Goal: Task Accomplishment & Management: Manage account settings

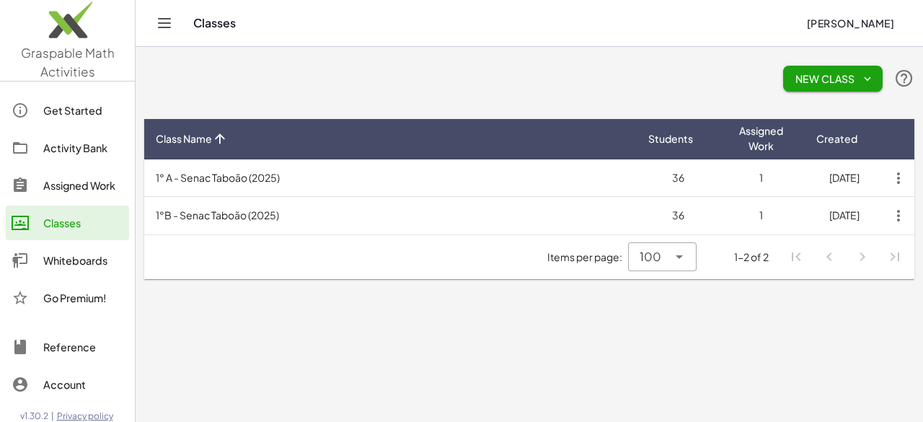
click at [537, 334] on main "New Class Class Name Students Assigned Work Created 1° A - Senac Taboão (2025) …" at bounding box center [529, 211] width 787 height 422
click at [346, 79] on div "New Class" at bounding box center [529, 79] width 770 height 46
click at [835, 76] on span "New Class" at bounding box center [833, 78] width 76 height 13
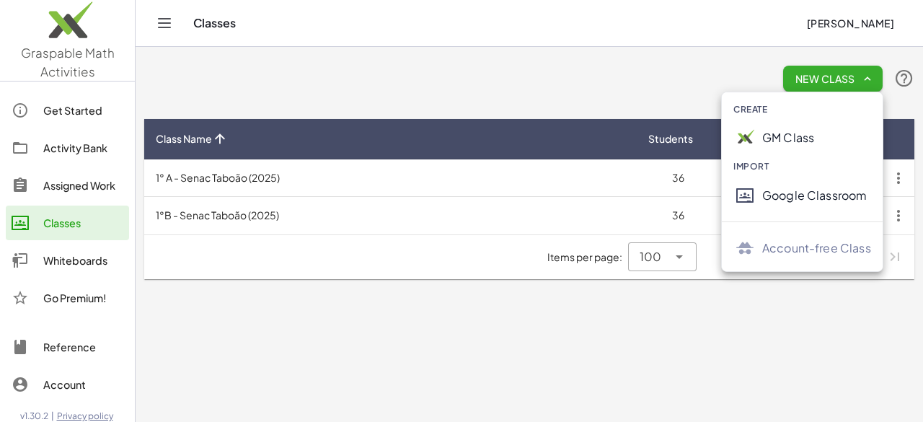
click at [806, 138] on div "GM Class" at bounding box center [816, 137] width 109 height 17
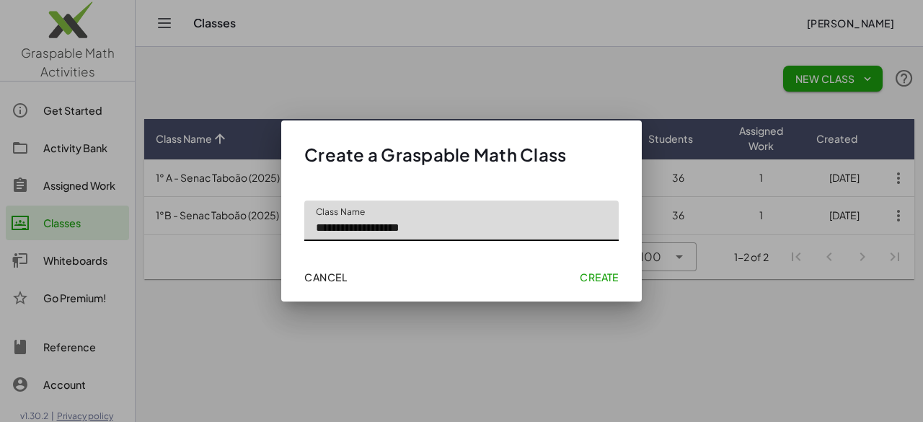
type input "**********"
click at [591, 265] on button "Create" at bounding box center [599, 277] width 50 height 26
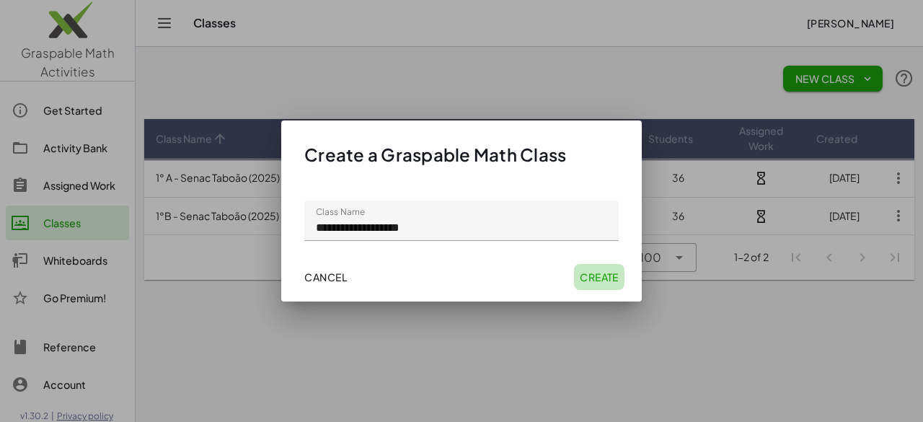
click at [594, 270] on span "Create" at bounding box center [599, 276] width 39 height 13
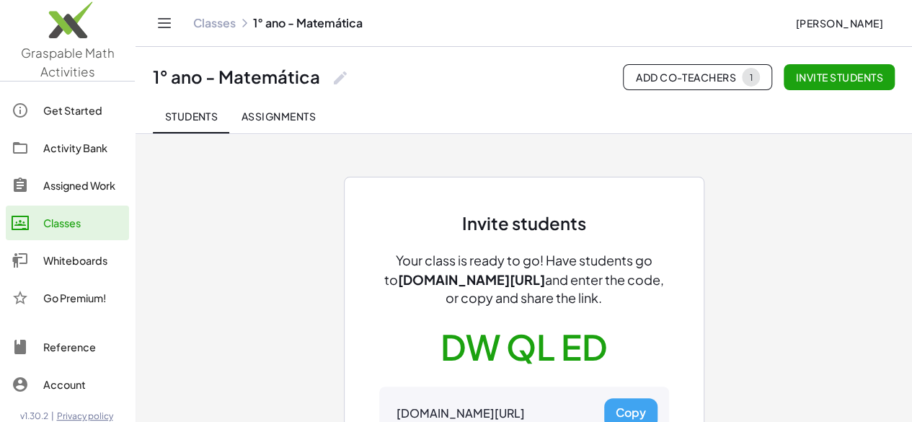
click at [66, 153] on div "Activity Bank" at bounding box center [83, 147] width 80 height 17
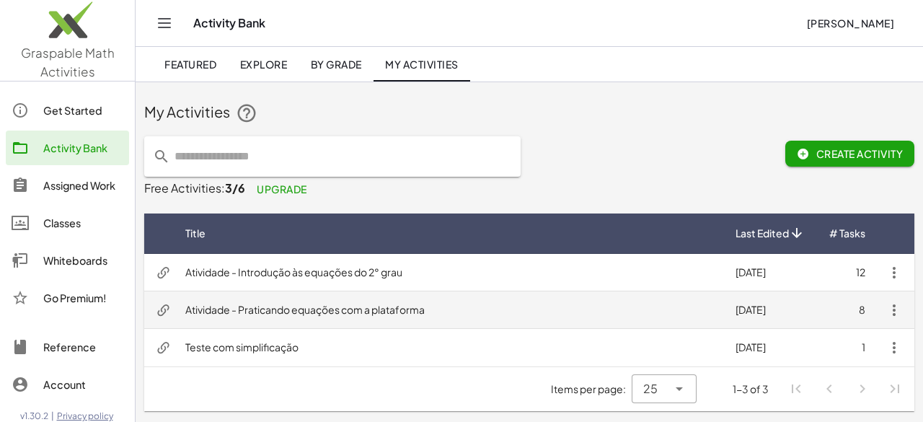
click at [412, 306] on td "Atividade - Praticando equações com a plataforma" at bounding box center [449, 309] width 550 height 37
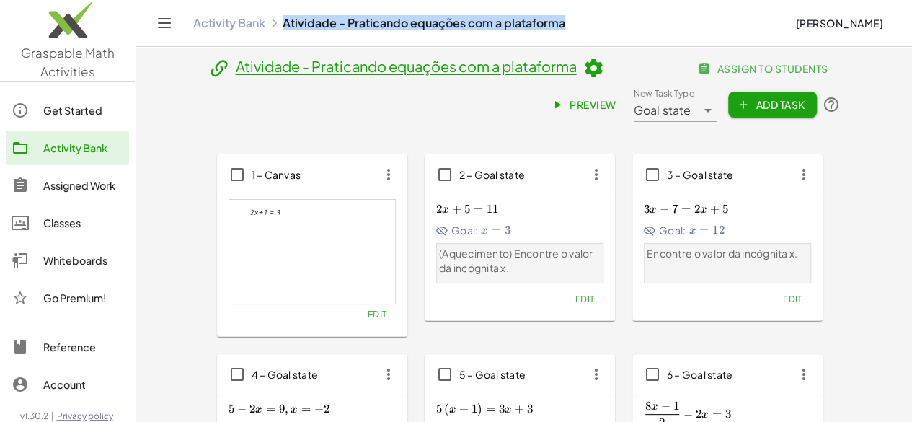
drag, startPoint x: 531, startPoint y: 25, endPoint x: 274, endPoint y: 27, distance: 256.7
click at [274, 27] on div "Activity Bank Atividade - Praticando equações com a plataforma [PERSON_NAME]" at bounding box center [524, 23] width 742 height 46
copy link "Atividade - Praticando equações com a plataforma"
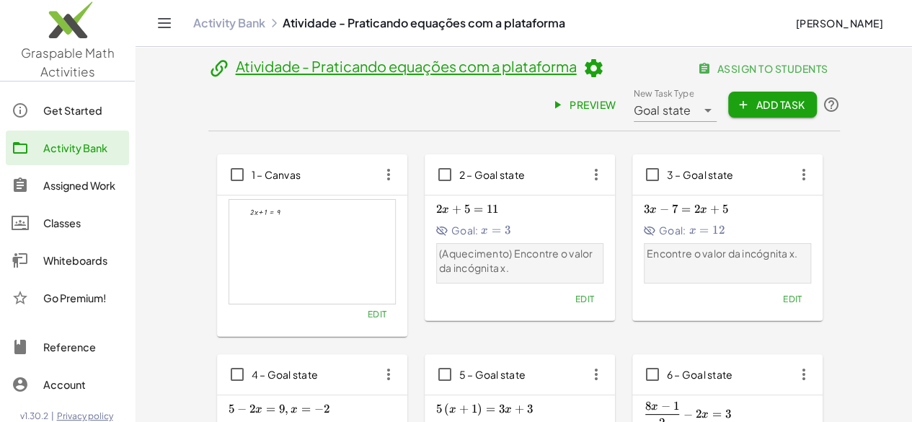
click at [583, 76] on icon at bounding box center [594, 69] width 22 height 22
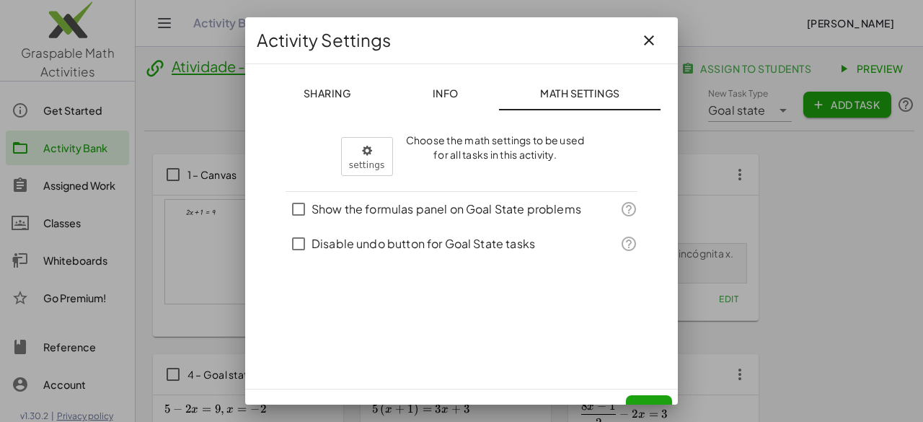
drag, startPoint x: 456, startPoint y: 90, endPoint x: 492, endPoint y: 112, distance: 42.0
click at [532, 97] on div "Sharing Info Math Settings" at bounding box center [461, 93] width 398 height 35
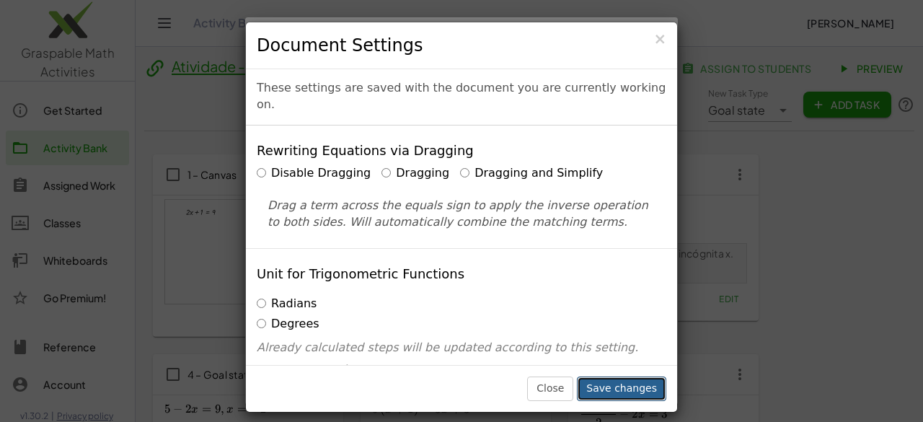
click at [640, 387] on button "Save changes" at bounding box center [621, 388] width 89 height 25
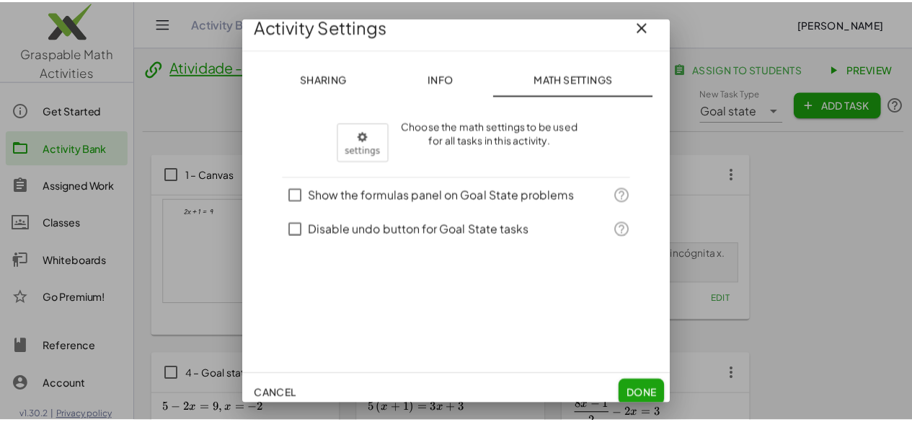
scroll to position [22, 0]
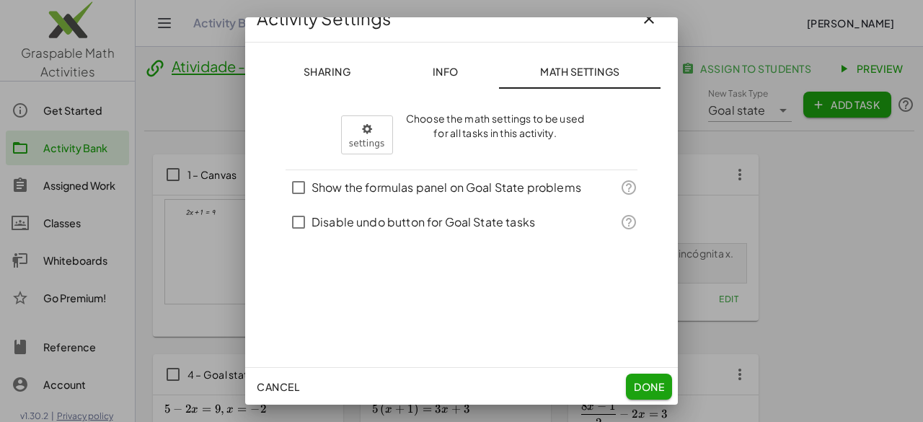
click at [634, 373] on button "Done" at bounding box center [649, 386] width 46 height 26
click at [637, 381] on div "Cancel Done" at bounding box center [461, 386] width 433 height 37
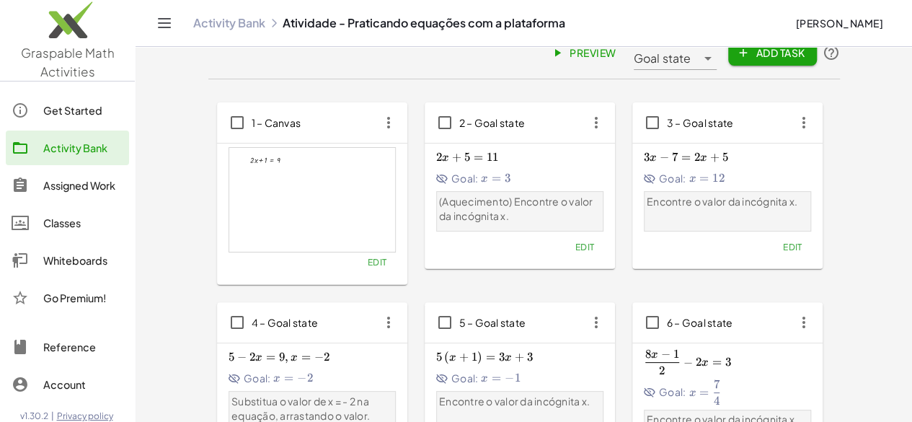
scroll to position [0, 0]
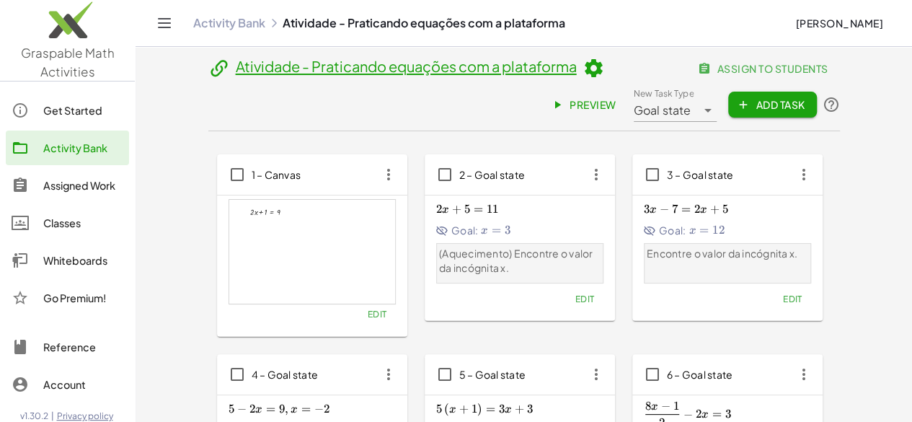
click at [78, 216] on div "Classes" at bounding box center [83, 222] width 80 height 17
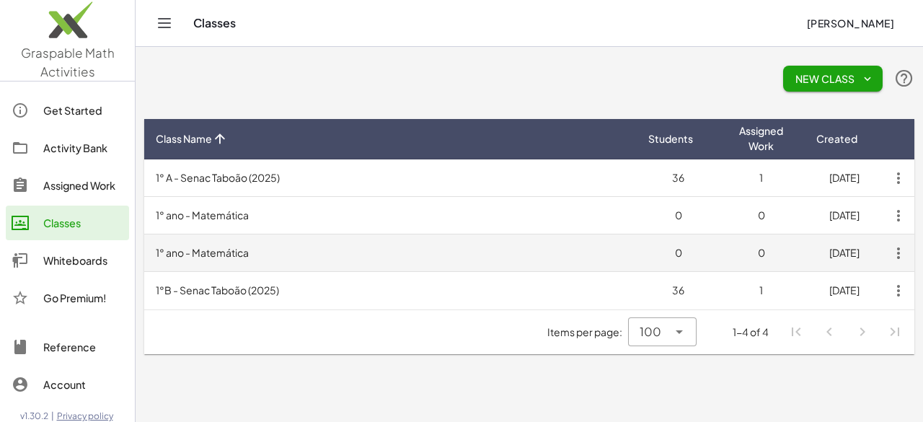
click at [893, 255] on icon "button" at bounding box center [898, 253] width 26 height 26
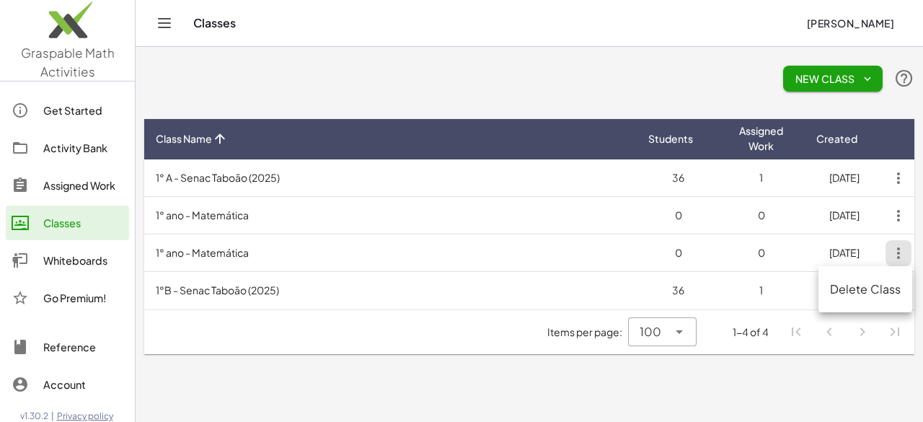
click at [862, 291] on div "Delete Class" at bounding box center [865, 288] width 71 height 17
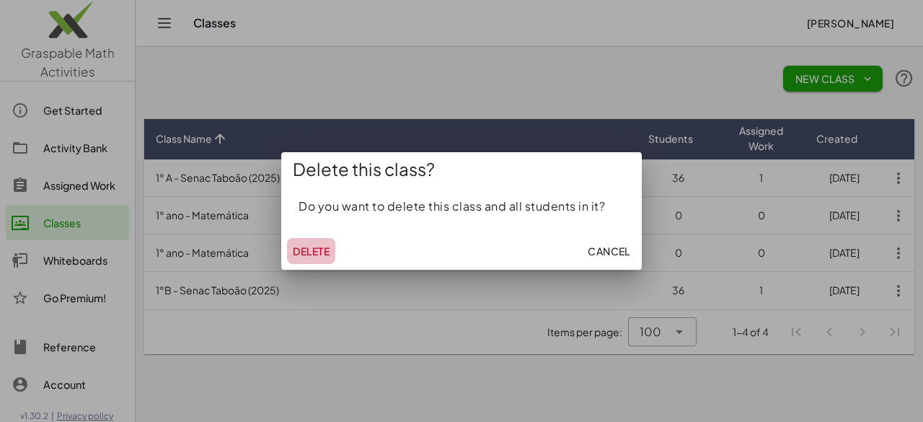
click at [332, 248] on button "Delete" at bounding box center [311, 251] width 48 height 26
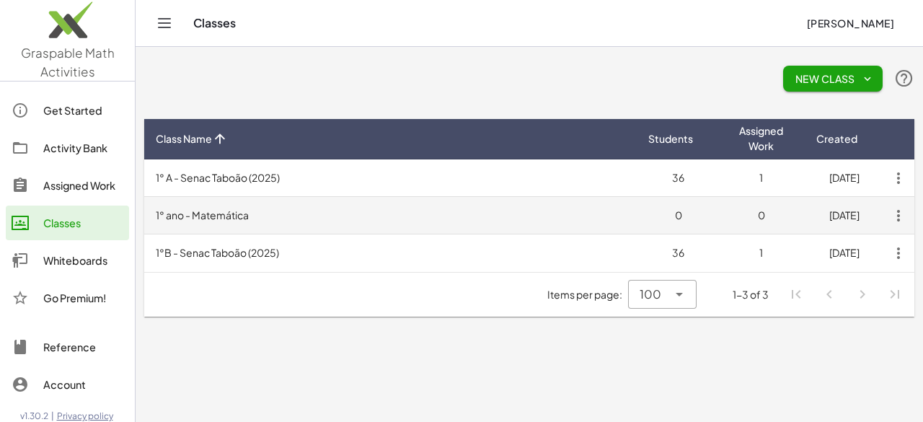
click at [433, 203] on td "1° ano - Matemática" at bounding box center [390, 215] width 492 height 37
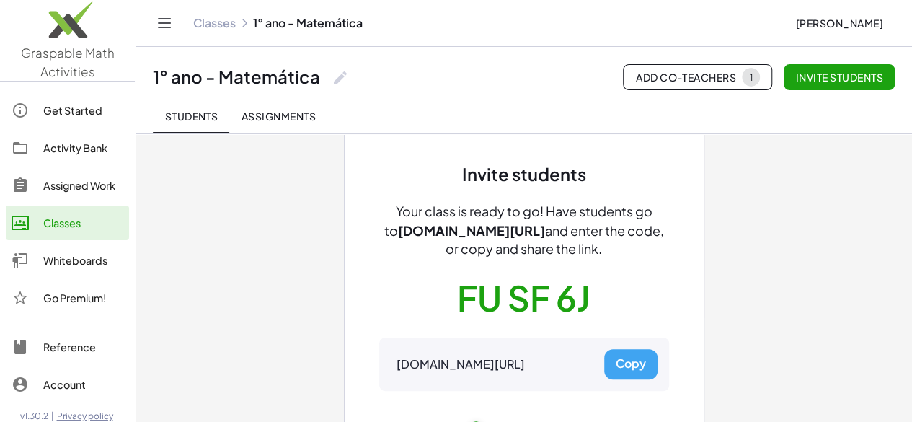
scroll to position [72, 0]
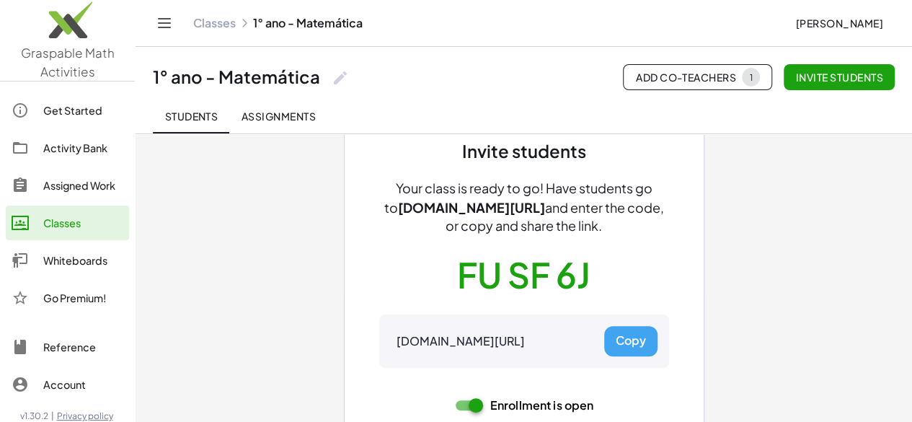
click at [627, 340] on button "Copy" at bounding box center [630, 341] width 53 height 30
click at [625, 333] on button "Copy" at bounding box center [630, 341] width 53 height 30
click at [290, 116] on span "Assignments" at bounding box center [278, 116] width 75 height 13
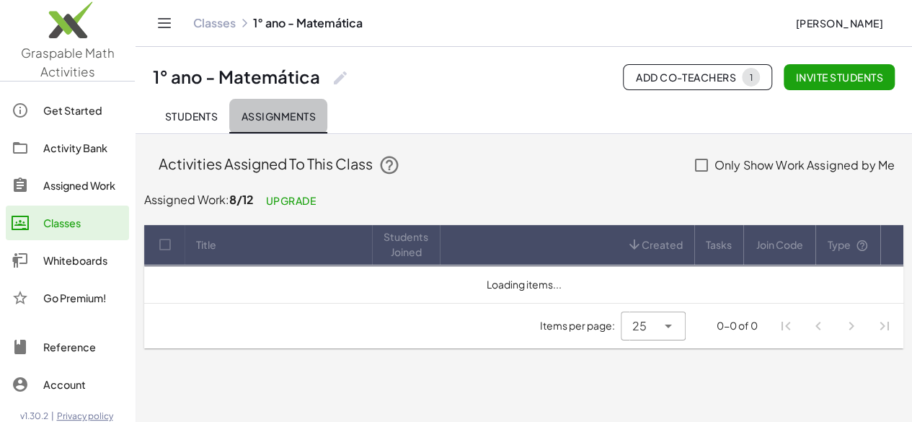
scroll to position [0, 0]
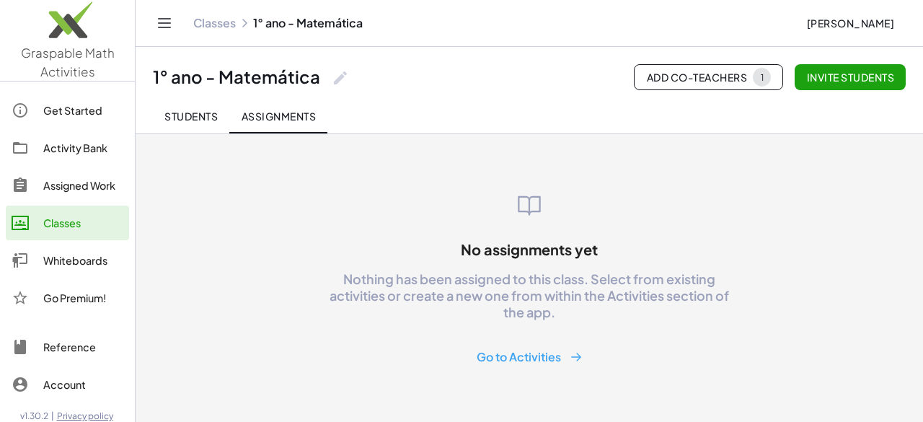
click at [704, 76] on span "Add Co-Teachers 1" at bounding box center [708, 77] width 125 height 19
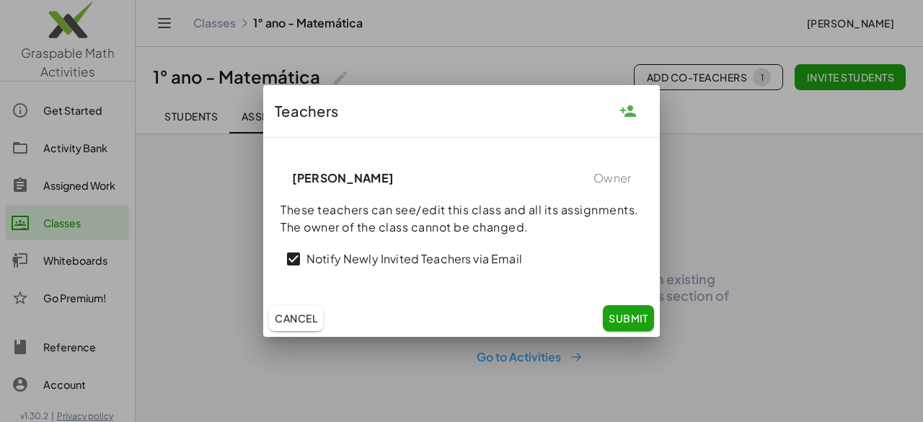
click at [304, 319] on span "Cancel" at bounding box center [296, 317] width 43 height 13
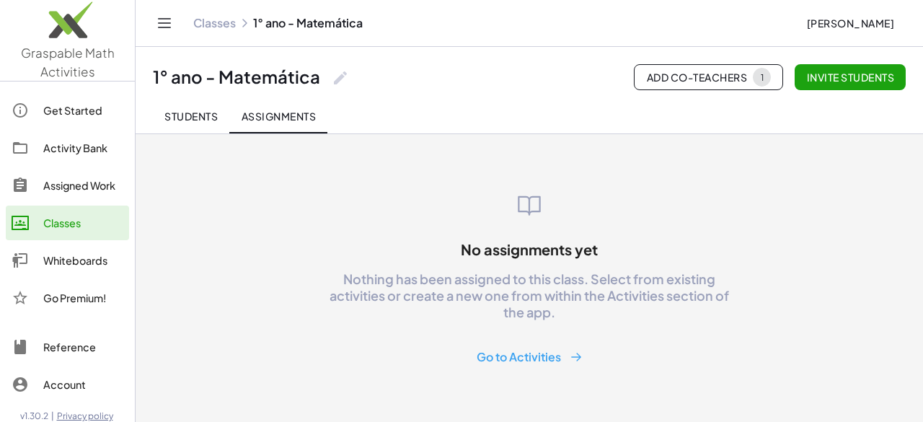
click at [523, 353] on button "Go to Activities" at bounding box center [529, 357] width 129 height 27
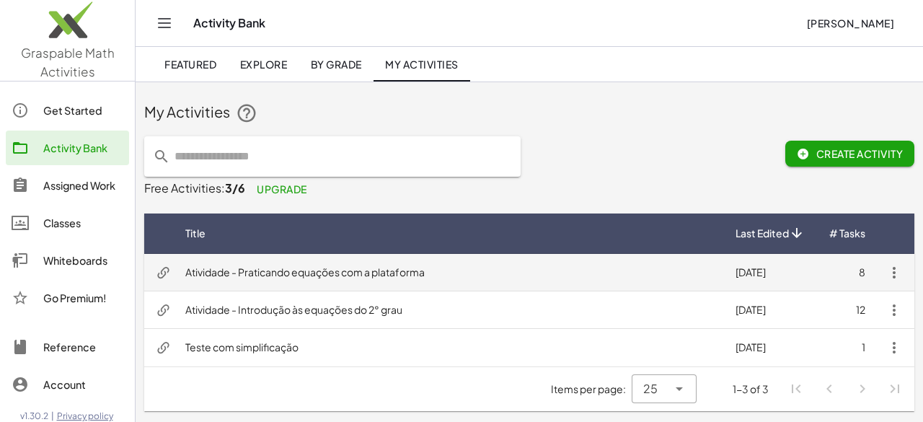
click at [529, 280] on td "Atividade - Praticando equações com a plataforma" at bounding box center [449, 272] width 550 height 37
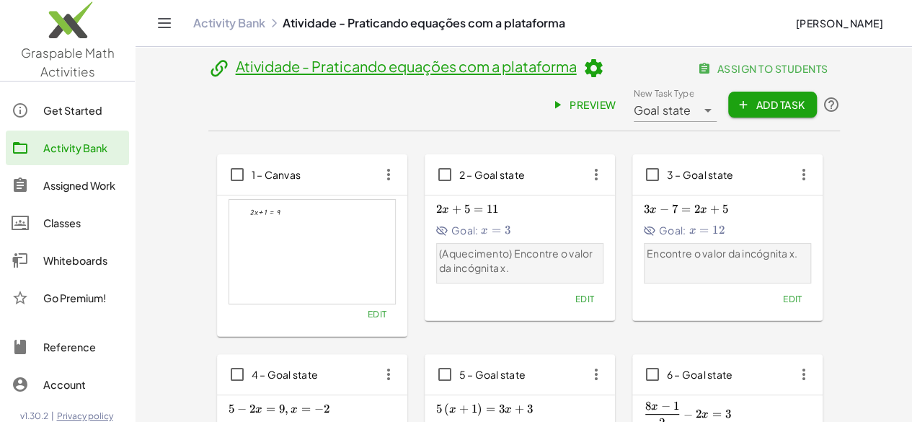
click at [738, 70] on span "assign to students" at bounding box center [764, 68] width 127 height 13
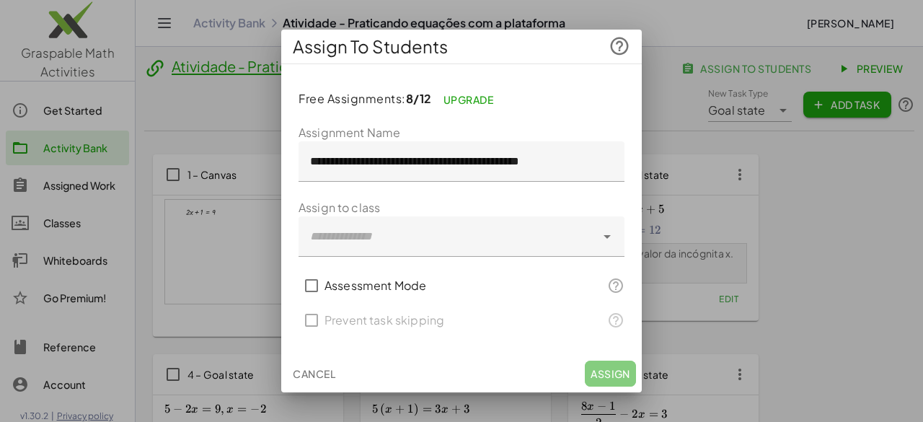
click at [499, 248] on div at bounding box center [446, 236] width 297 height 40
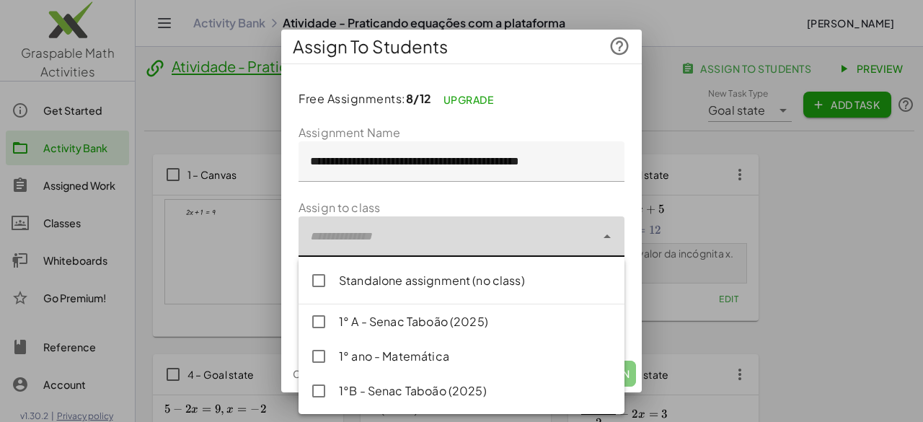
click at [429, 350] on div "1° ano - Matemática" at bounding box center [476, 356] width 274 height 17
type input "**********"
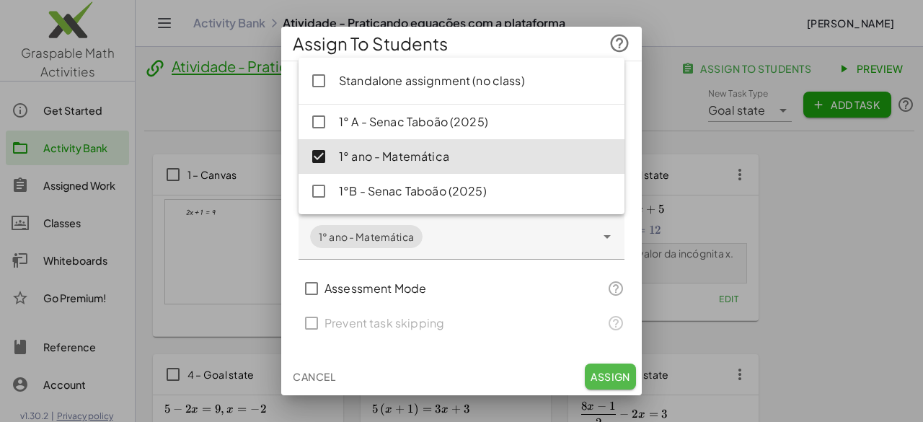
click at [614, 379] on span "Assign" at bounding box center [611, 376] width 40 height 13
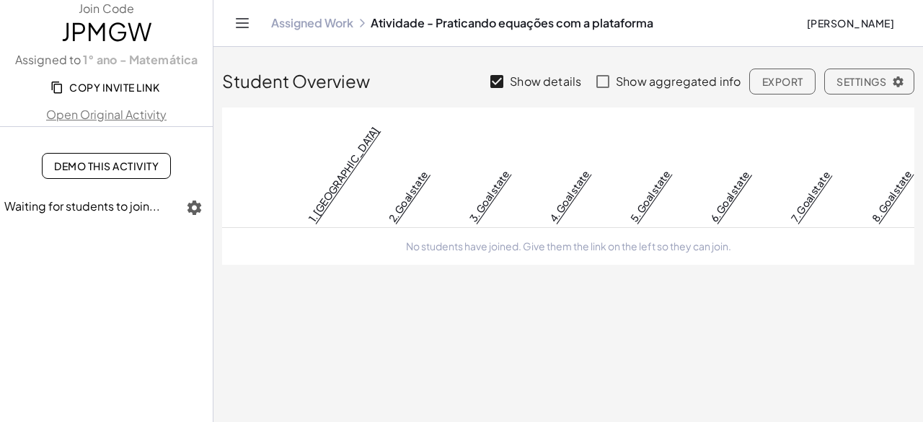
click at [319, 27] on link "Assigned Work" at bounding box center [312, 23] width 82 height 14
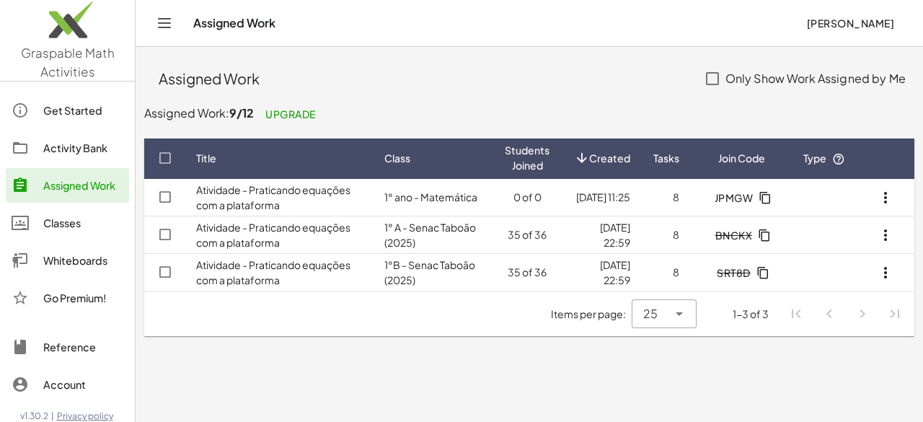
click at [80, 224] on div "Classes" at bounding box center [83, 222] width 80 height 17
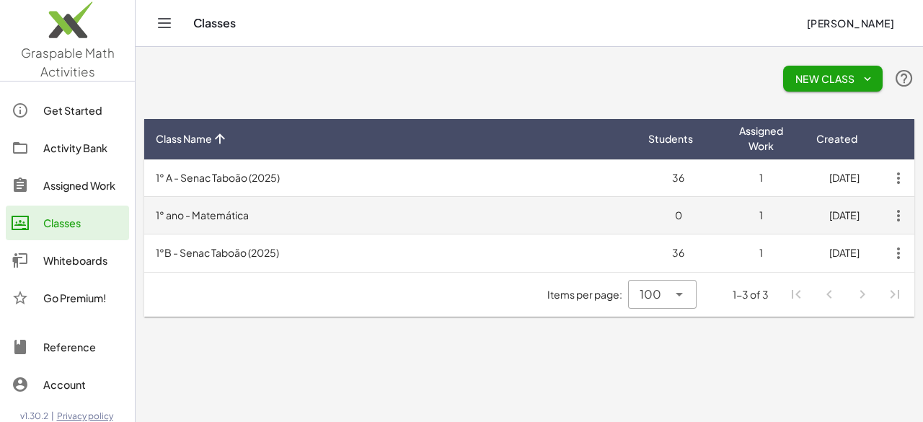
click at [572, 218] on td "1° ano - Matemática" at bounding box center [390, 215] width 492 height 37
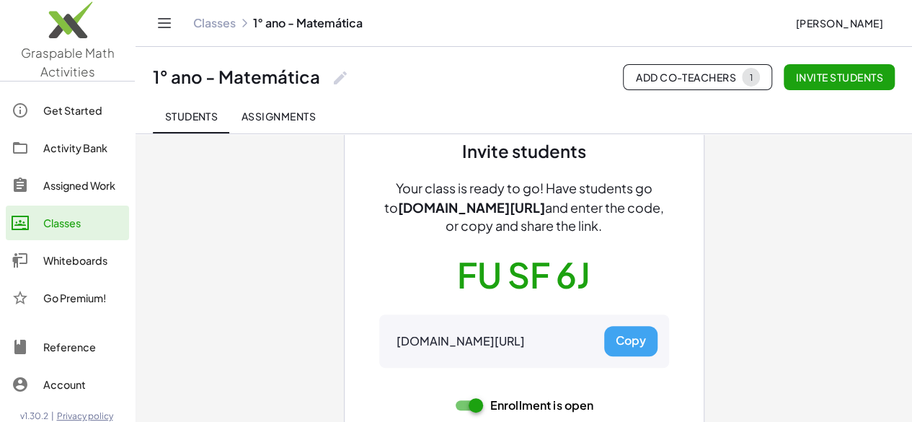
click at [643, 343] on button "Copy" at bounding box center [630, 341] width 53 height 30
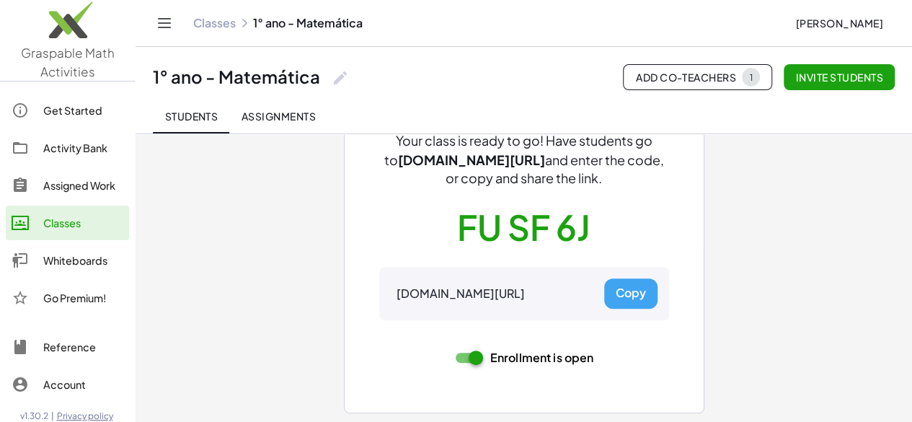
scroll to position [118, 0]
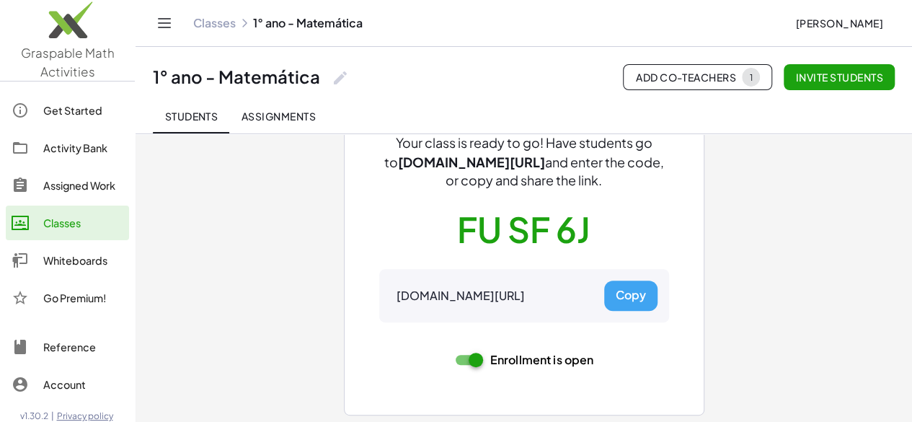
click at [67, 120] on link "Get Started" at bounding box center [67, 110] width 123 height 35
